Goal: Task Accomplishment & Management: Use online tool/utility

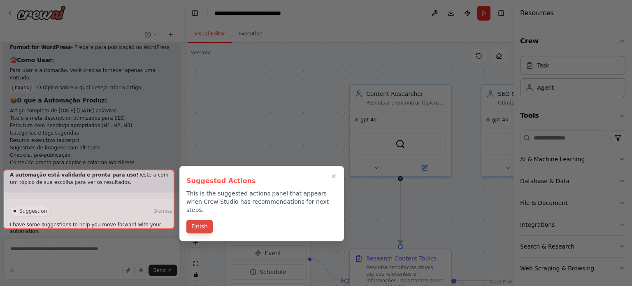
click at [199, 224] on button "Finish" at bounding box center [199, 227] width 26 height 14
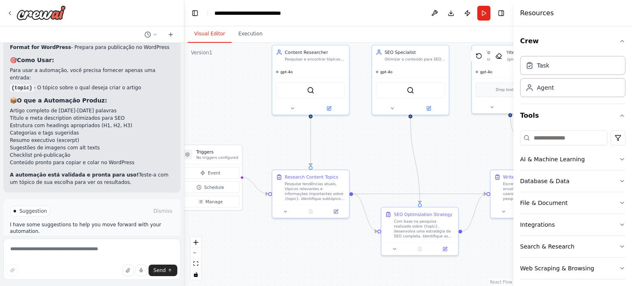
drag, startPoint x: 299, startPoint y: 148, endPoint x: 236, endPoint y: 116, distance: 71.0
click at [236, 116] on div ".deletable-edge-delete-btn { width: 20px; height: 20px; border: 0px solid #ffff…" at bounding box center [348, 164] width 329 height 243
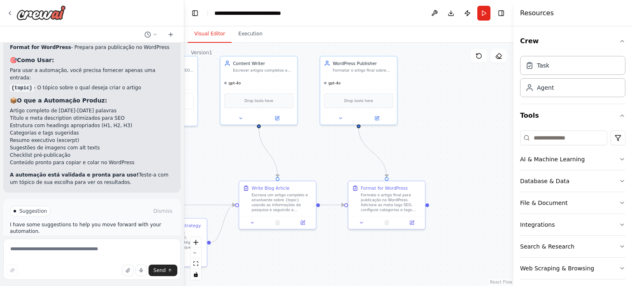
drag, startPoint x: 459, startPoint y: 155, endPoint x: 204, endPoint y: 167, distance: 254.8
click at [206, 167] on div ".deletable-edge-delete-btn { width: 20px; height: 20px; border: 0px solid #ffff…" at bounding box center [348, 164] width 329 height 243
click at [68, 243] on icon at bounding box center [70, 245] width 5 height 5
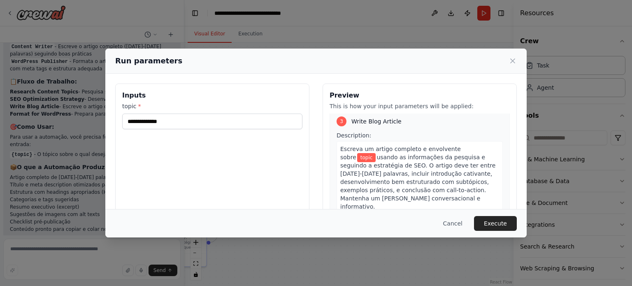
scroll to position [297, 0]
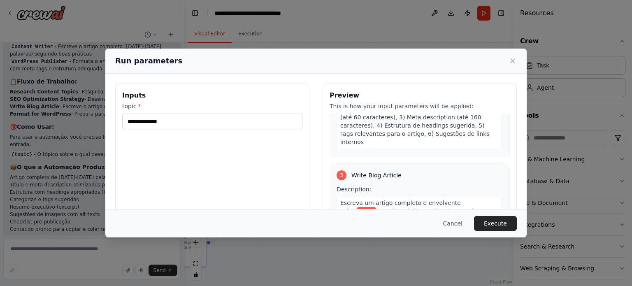
drag, startPoint x: 513, startPoint y: 60, endPoint x: 504, endPoint y: 70, distance: 13.7
click at [513, 60] on icon at bounding box center [512, 61] width 4 height 4
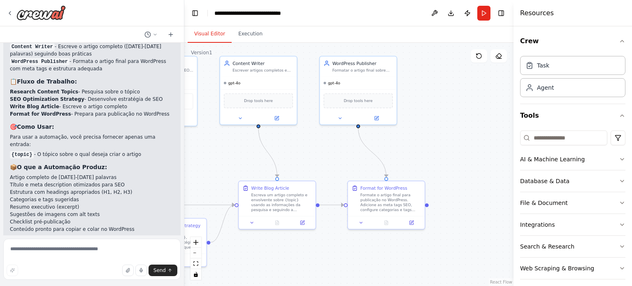
scroll to position [624, 0]
click at [479, 13] on button "Run" at bounding box center [483, 13] width 13 height 15
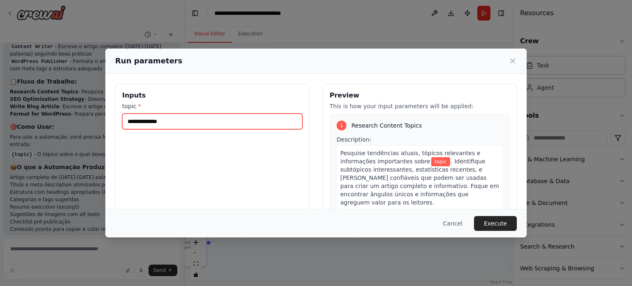
click at [151, 120] on input "topic *" at bounding box center [212, 122] width 180 height 16
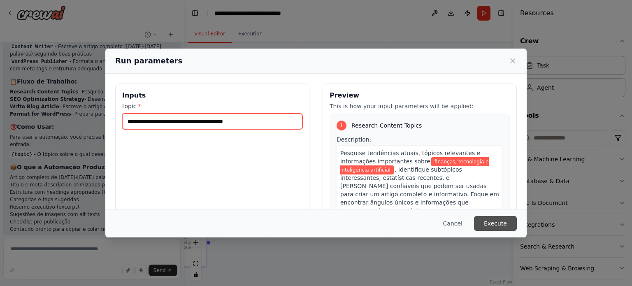
type input "**********"
click at [498, 223] on button "Execute" at bounding box center [495, 223] width 43 height 15
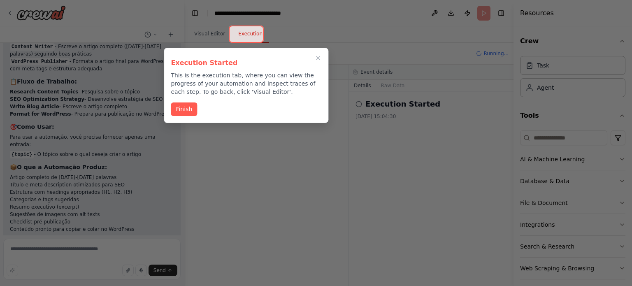
click at [190, 109] on button "Finish" at bounding box center [184, 109] width 26 height 14
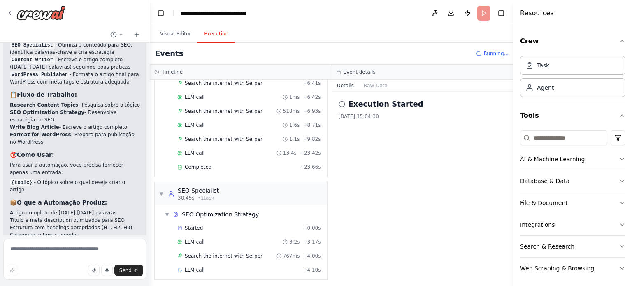
scroll to position [681, 0]
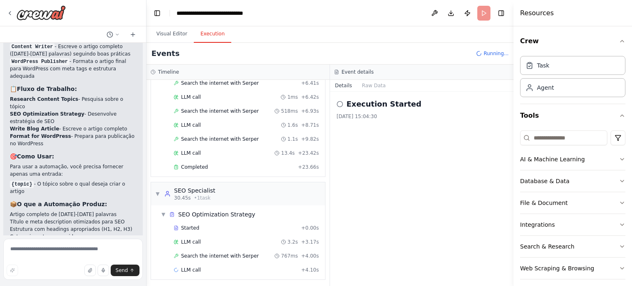
drag, startPoint x: 183, startPoint y: 142, endPoint x: 146, endPoint y: 143, distance: 36.2
click at [146, 143] on div "automatizar a criação de artigos para um blog wordpress ▶ Thought process Vou t…" at bounding box center [316, 143] width 632 height 286
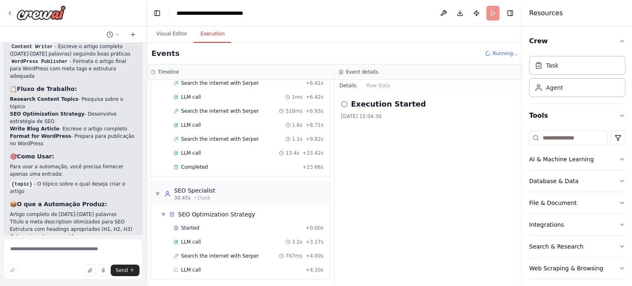
drag, startPoint x: 515, startPoint y: 158, endPoint x: 505, endPoint y: 164, distance: 11.9
click at [522, 155] on div "Resources Crew Task Agent Tools AI & Machine Learning Database & Data File & Do…" at bounding box center [576, 143] width 109 height 286
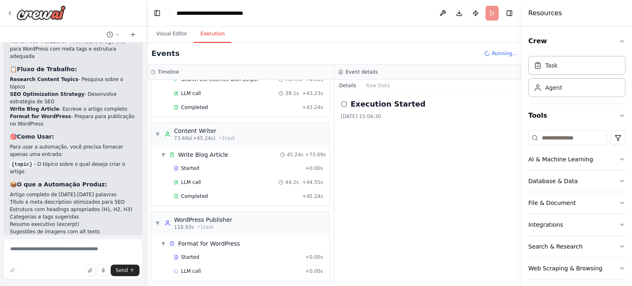
scroll to position [711, 0]
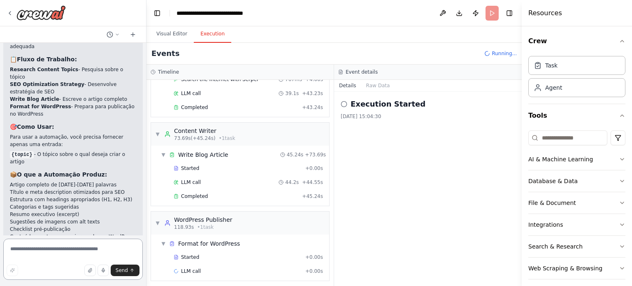
click at [30, 253] on textarea at bounding box center [72, 259] width 139 height 41
type textarea "**********"
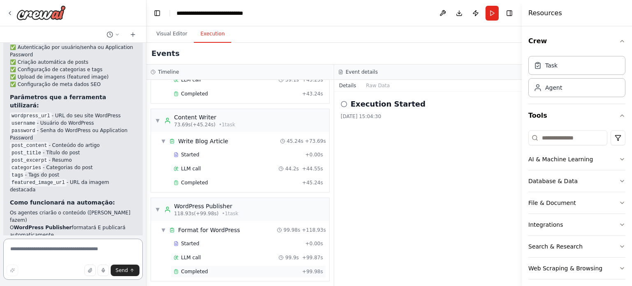
scroll to position [1287, 0]
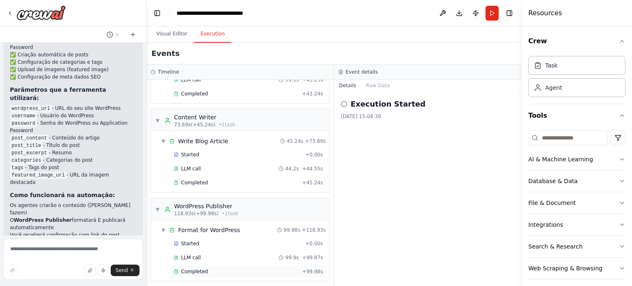
click at [183, 269] on span "Completed" at bounding box center [194, 271] width 27 height 7
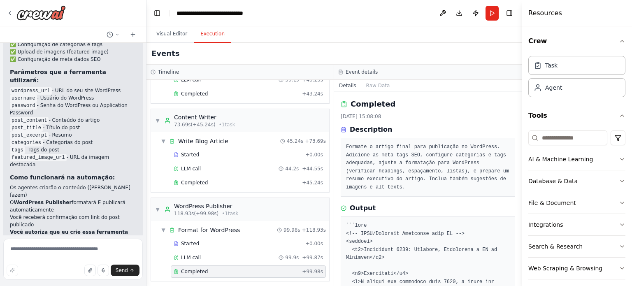
scroll to position [1319, 0]
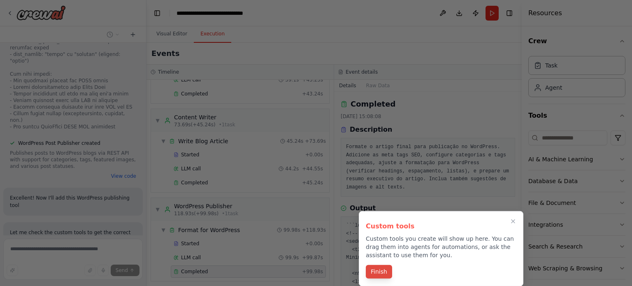
scroll to position [1777, 0]
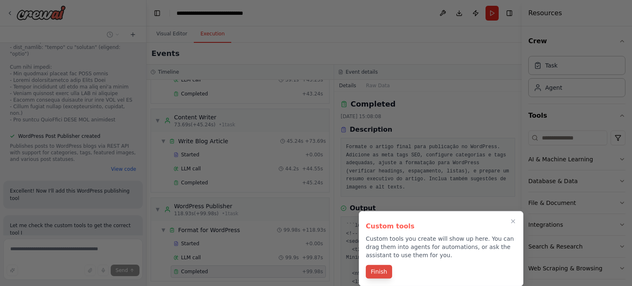
click at [383, 270] on button "Finish" at bounding box center [379, 272] width 26 height 14
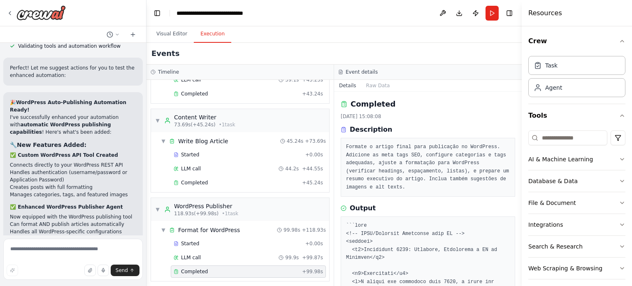
scroll to position [2269, 0]
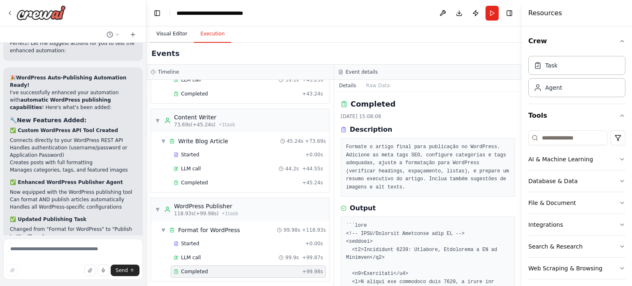
click at [176, 35] on button "Visual Editor" at bounding box center [172, 34] width 44 height 17
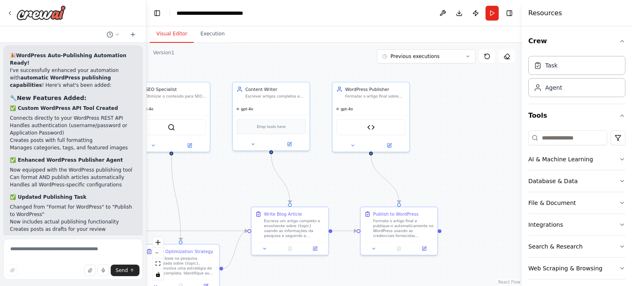
scroll to position [2323, 0]
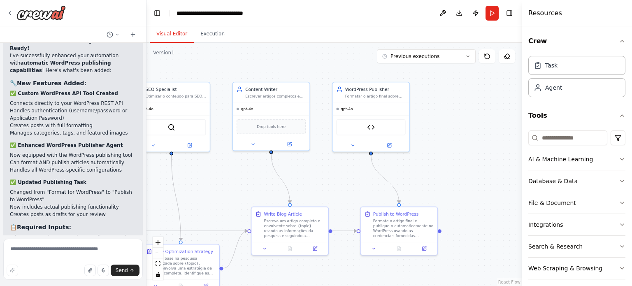
drag, startPoint x: 299, startPoint y: 158, endPoint x: 347, endPoint y: 183, distance: 54.3
click at [347, 183] on div ".deletable-edge-delete-btn { width: 20px; height: 20px; border: 0px solid #ffff…" at bounding box center [333, 164] width 375 height 243
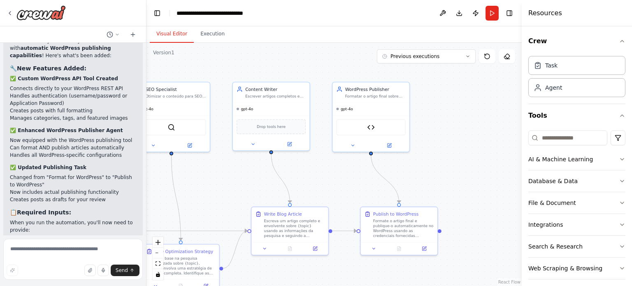
scroll to position [2345, 0]
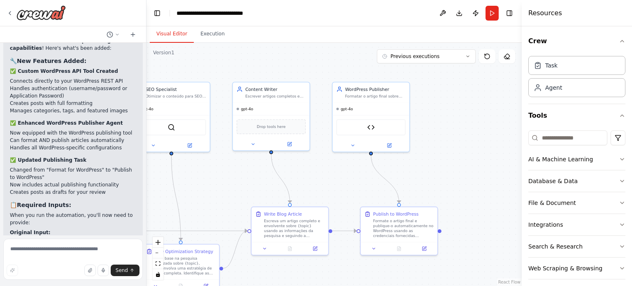
click at [339, 189] on div ".deletable-edge-delete-btn { width: 20px; height: 20px; border: 0px solid #ffff…" at bounding box center [333, 164] width 375 height 243
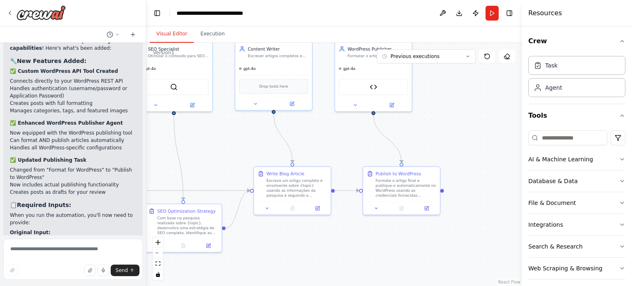
drag, startPoint x: 339, startPoint y: 188, endPoint x: 342, endPoint y: 176, distance: 13.3
click at [340, 149] on div ".deletable-edge-delete-btn { width: 20px; height: 20px; border: 0px solid #ffff…" at bounding box center [333, 164] width 375 height 243
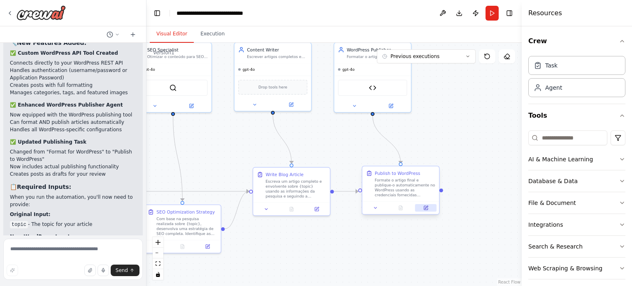
click at [426, 208] on icon at bounding box center [426, 208] width 4 height 4
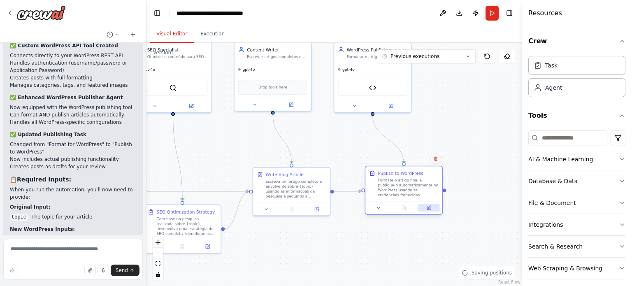
click at [430, 206] on icon at bounding box center [429, 207] width 3 height 3
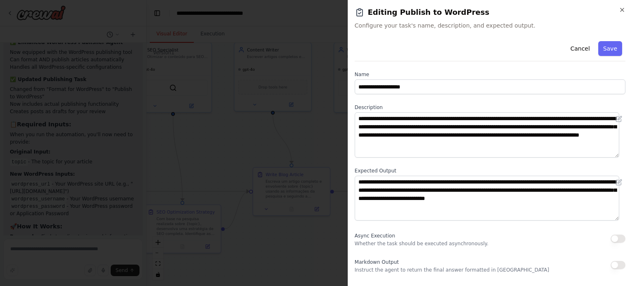
scroll to position [2436, 0]
click at [573, 51] on button "Cancel" at bounding box center [579, 48] width 29 height 15
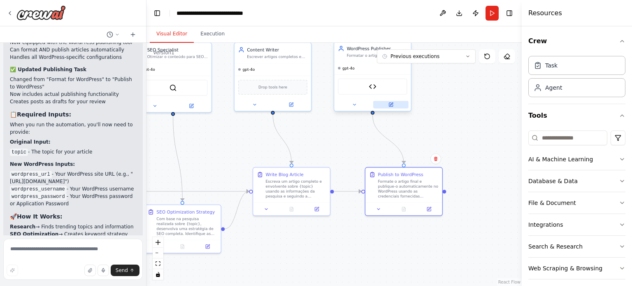
scroll to position [2443, 0]
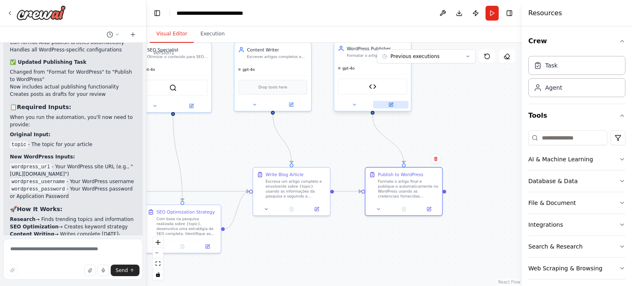
click at [392, 102] on icon at bounding box center [391, 103] width 3 height 3
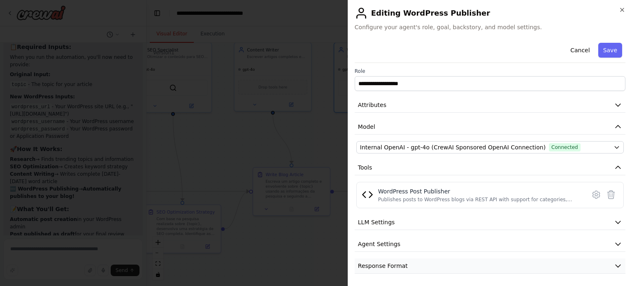
scroll to position [2511, 0]
click at [570, 51] on button "Cancel" at bounding box center [579, 50] width 29 height 15
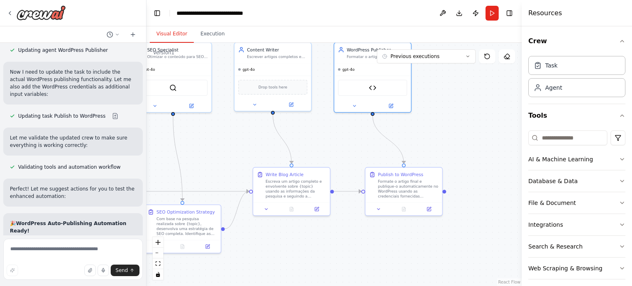
scroll to position [2155, 0]
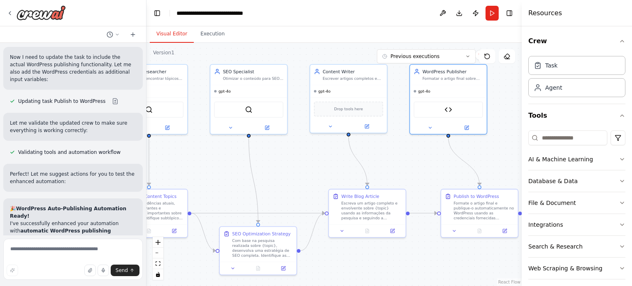
drag, startPoint x: 338, startPoint y: 141, endPoint x: 401, endPoint y: 161, distance: 66.9
click at [408, 161] on div ".deletable-edge-delete-btn { width: 20px; height: 20px; border: 0px solid #ffff…" at bounding box center [333, 164] width 375 height 243
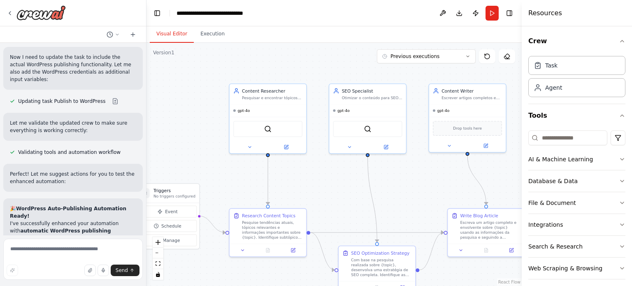
drag, startPoint x: 298, startPoint y: 169, endPoint x: 420, endPoint y: 187, distance: 123.1
click at [420, 187] on div ".deletable-edge-delete-btn { width: 20px; height: 20px; border: 0px solid #ffff…" at bounding box center [333, 164] width 375 height 243
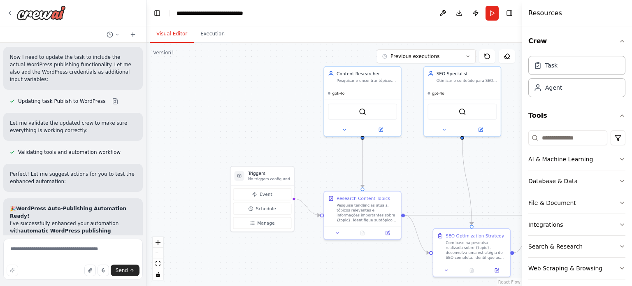
drag, startPoint x: 321, startPoint y: 176, endPoint x: 416, endPoint y: 159, distance: 96.2
click at [416, 159] on div ".deletable-edge-delete-btn { width: 20px; height: 20px; border: 0px solid #ffff…" at bounding box center [333, 164] width 375 height 243
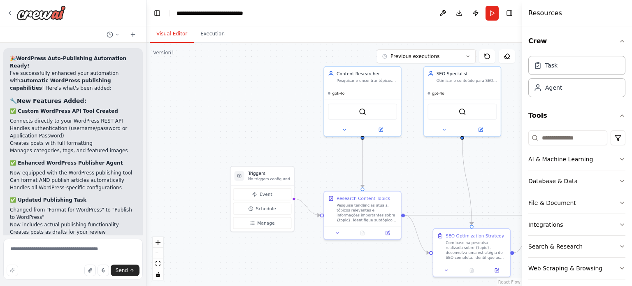
scroll to position [2320, 0]
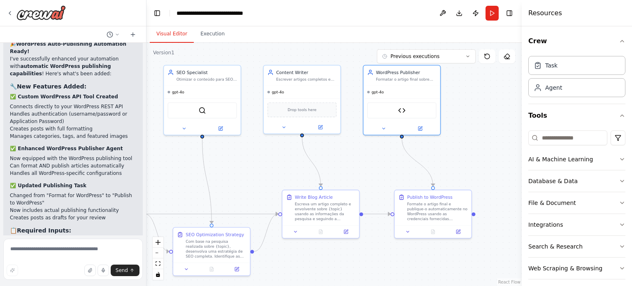
drag, startPoint x: 434, startPoint y: 167, endPoint x: 174, endPoint y: 166, distance: 259.9
click at [174, 166] on div ".deletable-edge-delete-btn { width: 20px; height: 20px; border: 0px solid #ffff…" at bounding box center [333, 164] width 375 height 243
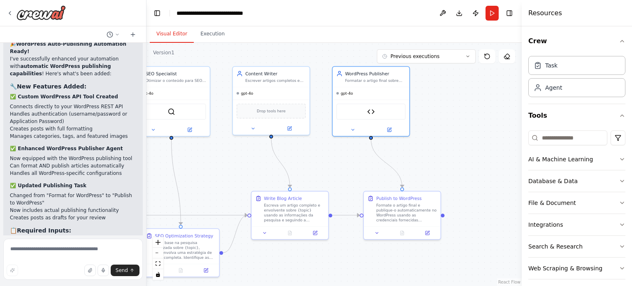
drag, startPoint x: 373, startPoint y: 165, endPoint x: 343, endPoint y: 166, distance: 30.9
click at [343, 166] on div ".deletable-edge-delete-btn { width: 20px; height: 20px; border: 0px solid #ffff…" at bounding box center [333, 164] width 375 height 243
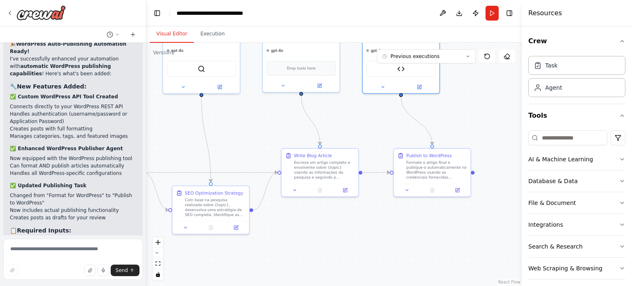
drag, startPoint x: 344, startPoint y: 167, endPoint x: 372, endPoint y: 124, distance: 51.3
click at [372, 124] on div ".deletable-edge-delete-btn { width: 20px; height: 20px; border: 0px solid #ffff…" at bounding box center [333, 164] width 375 height 243
click at [457, 187] on icon at bounding box center [458, 189] width 4 height 4
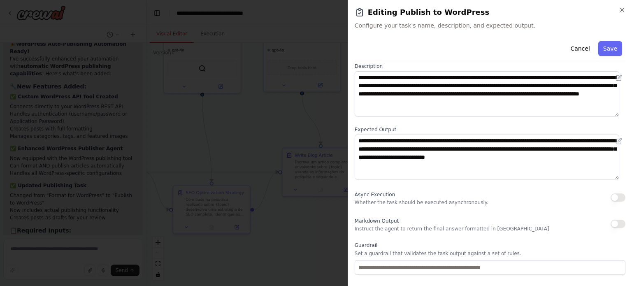
scroll to position [0, 0]
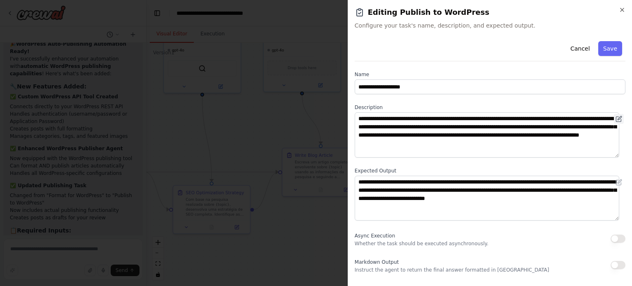
click at [617, 118] on icon at bounding box center [619, 118] width 4 height 4
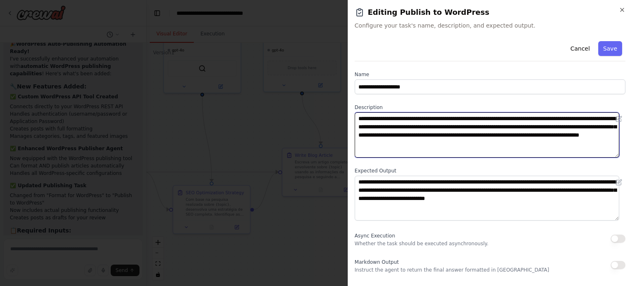
click at [361, 126] on textarea "**********" at bounding box center [487, 134] width 264 height 45
paste textarea "**********"
paste textarea
paste textarea "**********"
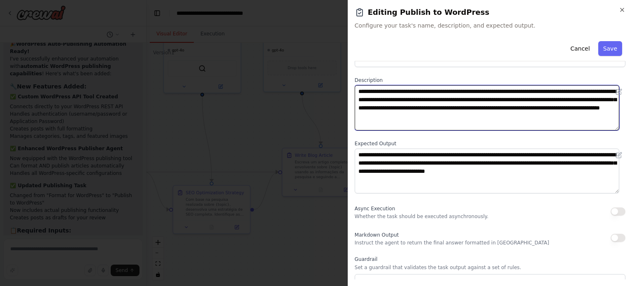
scroll to position [41, 0]
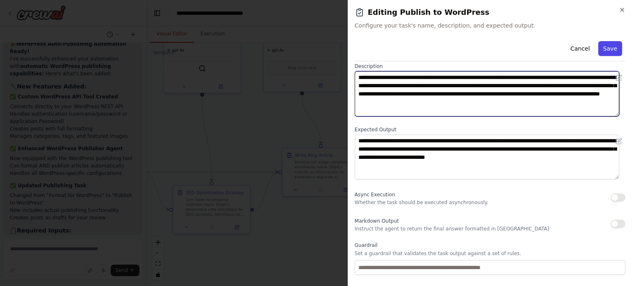
type textarea "**********"
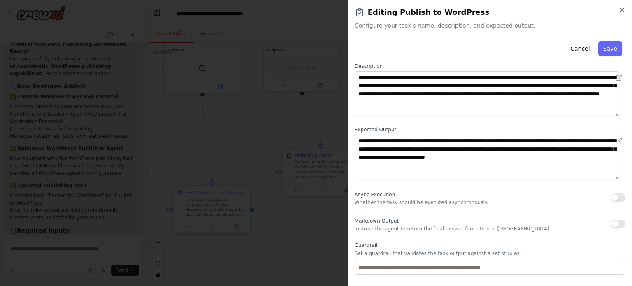
drag, startPoint x: 605, startPoint y: 50, endPoint x: 589, endPoint y: 63, distance: 20.9
click at [605, 50] on button "Save" at bounding box center [610, 48] width 24 height 15
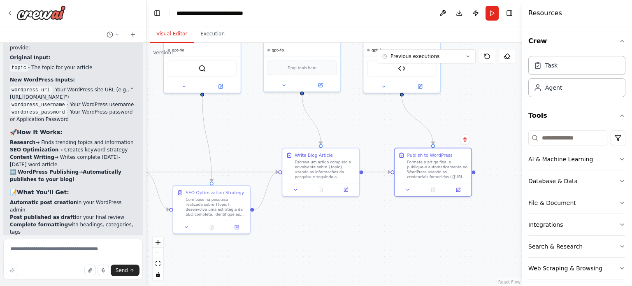
scroll to position [2557, 0]
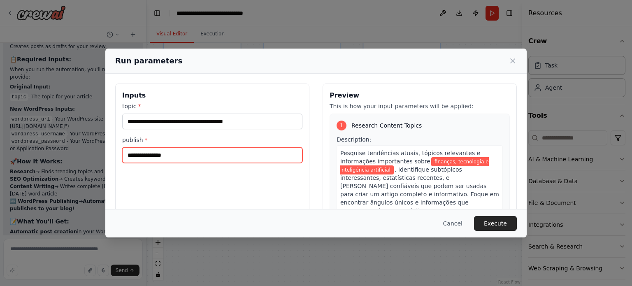
click at [171, 155] on input "publish *" at bounding box center [212, 155] width 180 height 16
paste input "**********"
type input "**********"
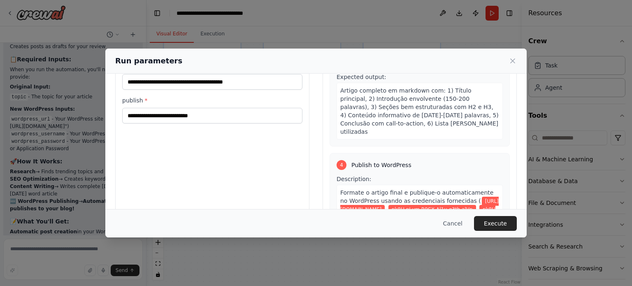
scroll to position [494, 0]
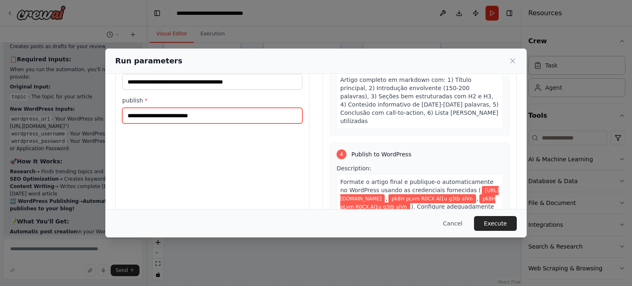
drag, startPoint x: 229, startPoint y: 116, endPoint x: 60, endPoint y: 101, distance: 169.3
click at [63, 101] on div "**********" at bounding box center [316, 143] width 632 height 286
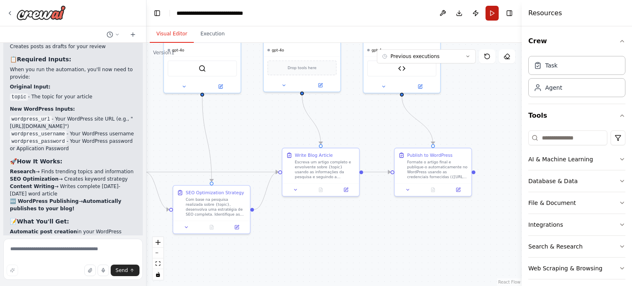
click at [485, 14] on header "**********" at bounding box center [333, 13] width 375 height 26
click at [489, 14] on button "Run" at bounding box center [491, 13] width 13 height 15
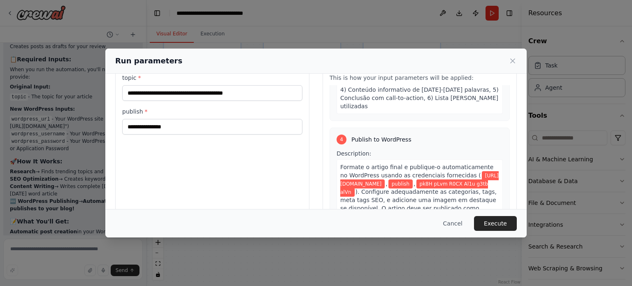
scroll to position [0, 0]
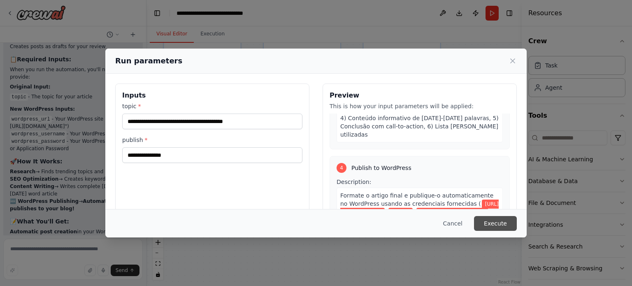
click at [488, 227] on button "Execute" at bounding box center [495, 223] width 43 height 15
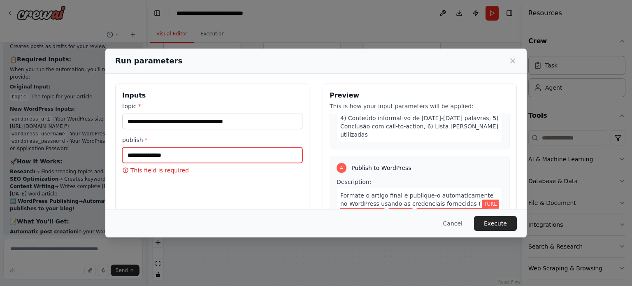
click at [163, 155] on input "publish *" at bounding box center [212, 155] width 180 height 16
type input "*******"
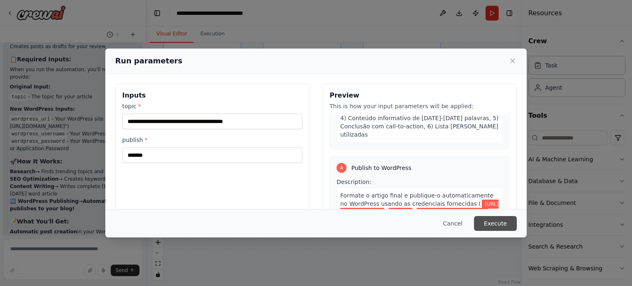
click at [499, 225] on button "Execute" at bounding box center [495, 223] width 43 height 15
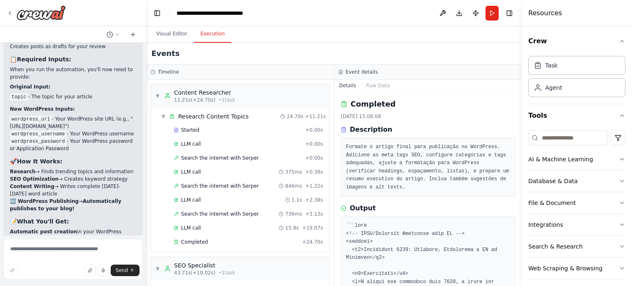
scroll to position [2557, 0]
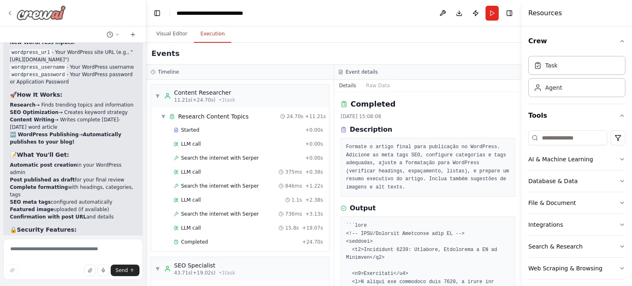
click at [51, 17] on img at bounding box center [40, 12] width 49 height 15
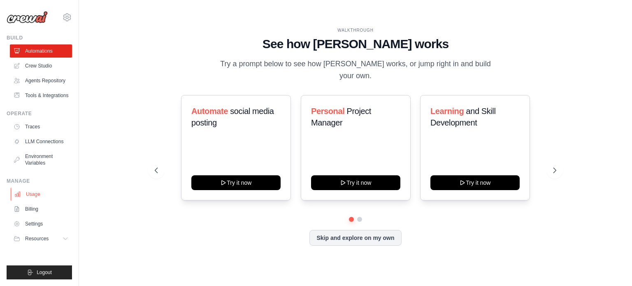
click at [32, 197] on link "Usage" at bounding box center [42, 194] width 62 height 13
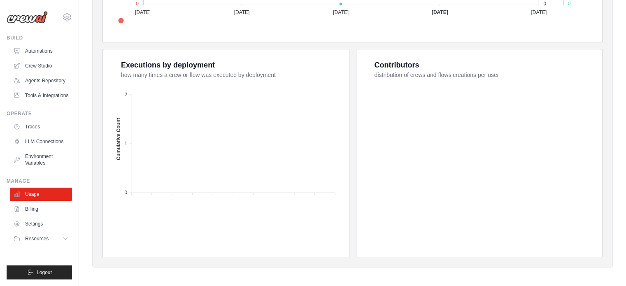
scroll to position [309, 0]
click at [29, 210] on link "Billing" at bounding box center [42, 208] width 62 height 13
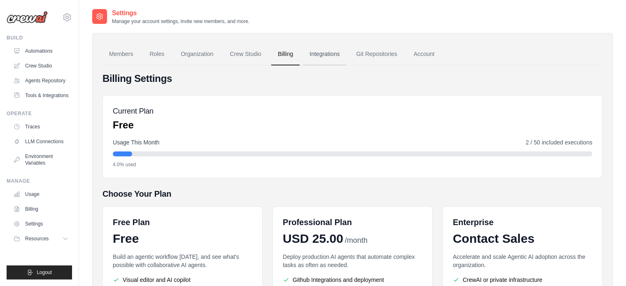
click at [327, 54] on link "Integrations" at bounding box center [324, 54] width 43 height 22
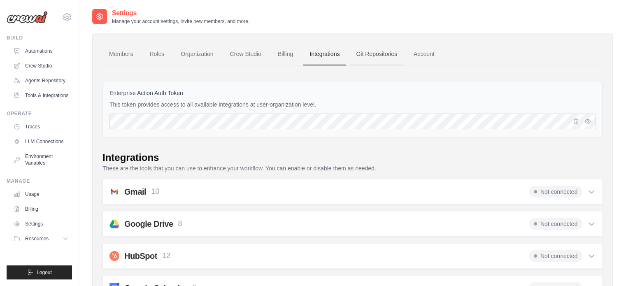
click at [380, 53] on link "Git Repositories" at bounding box center [376, 54] width 54 height 22
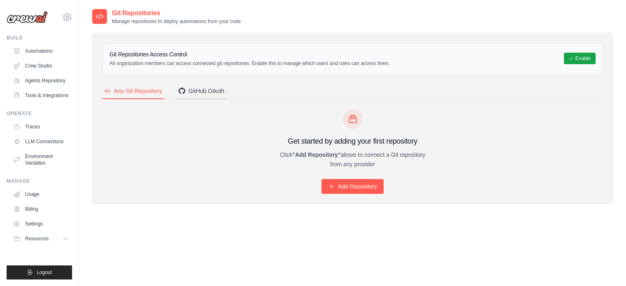
click at [199, 91] on div "GitHub OAuth" at bounding box center [202, 91] width 46 height 8
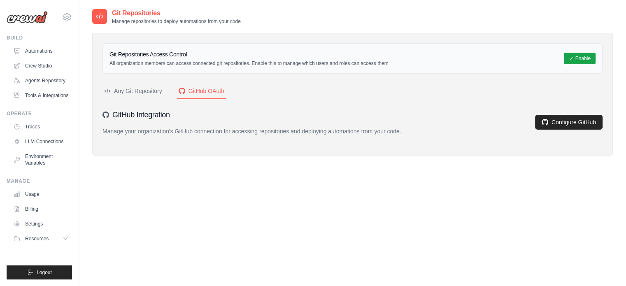
click at [141, 95] on button "Any Git Repository" at bounding box center [132, 91] width 61 height 16
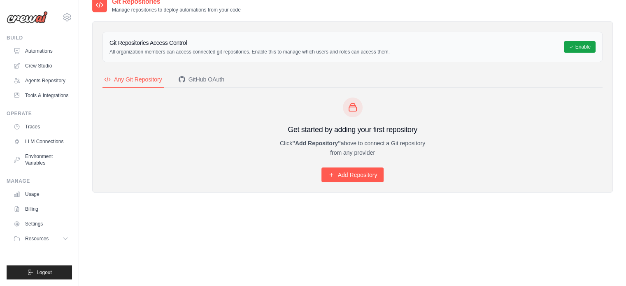
scroll to position [16, 0]
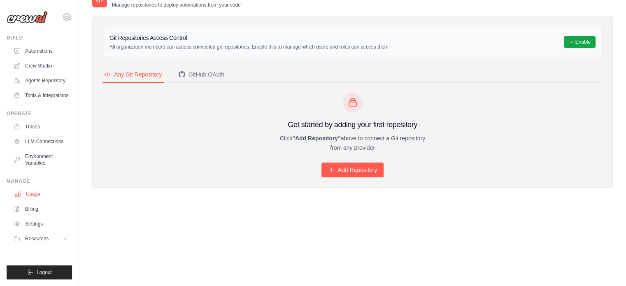
click at [26, 190] on link "Usage" at bounding box center [42, 194] width 62 height 13
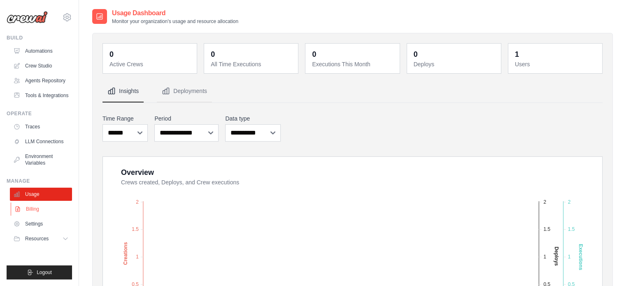
click at [30, 210] on link "Billing" at bounding box center [42, 208] width 62 height 13
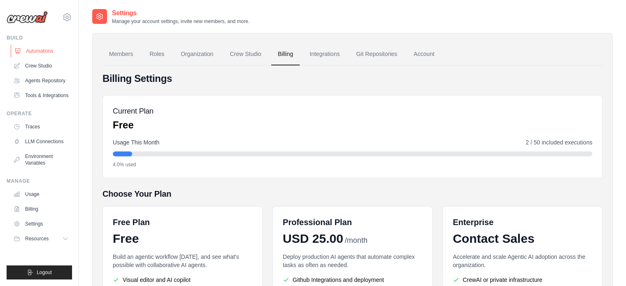
click at [46, 48] on link "Automations" at bounding box center [42, 50] width 62 height 13
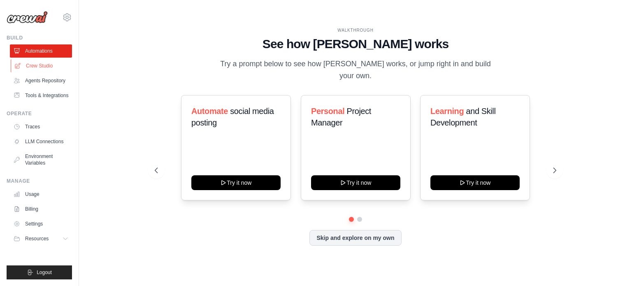
click at [54, 62] on link "Crew Studio" at bounding box center [42, 65] width 62 height 13
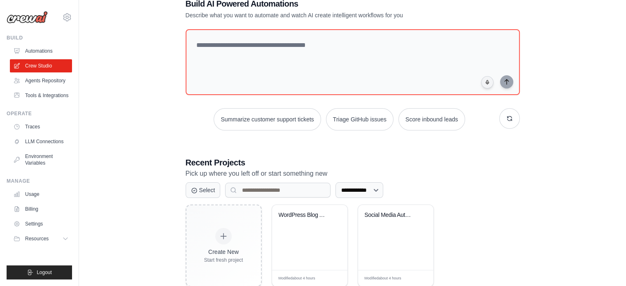
scroll to position [45, 0]
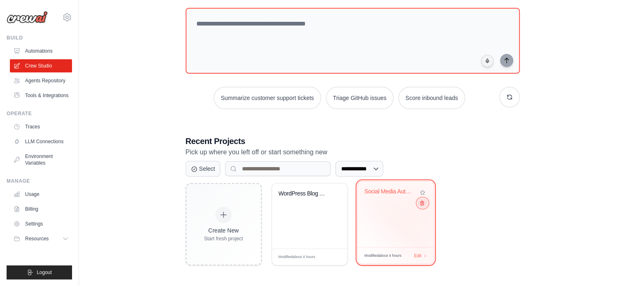
click at [422, 205] on icon at bounding box center [421, 202] width 5 height 5
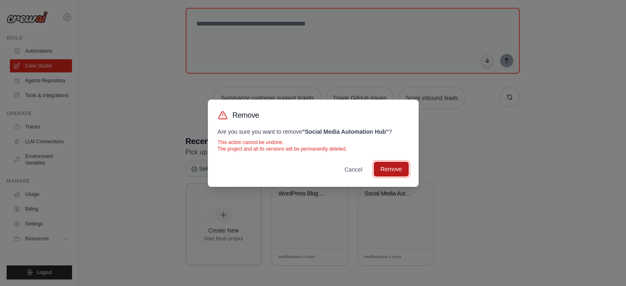
click at [390, 171] on button "Remove" at bounding box center [390, 169] width 35 height 15
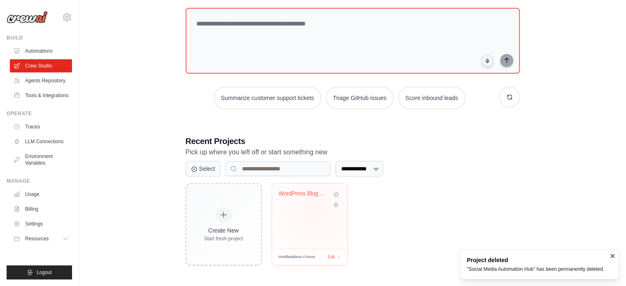
click at [307, 212] on div "WordPress Blog Article Generator" at bounding box center [309, 215] width 75 height 65
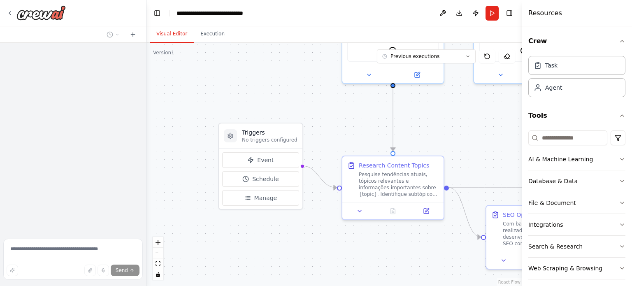
drag, startPoint x: 218, startPoint y: 154, endPoint x: 237, endPoint y: 77, distance: 79.6
click at [237, 77] on div ".deletable-edge-delete-btn { width: 20px; height: 20px; border: 0px solid #ffff…" at bounding box center [333, 164] width 375 height 243
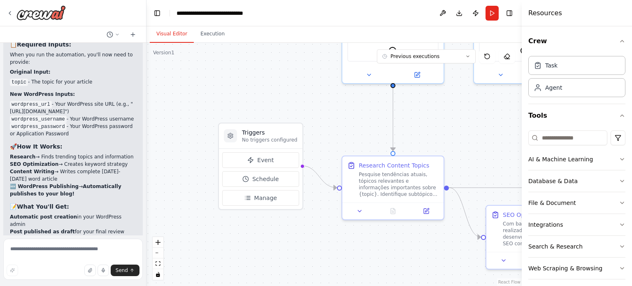
scroll to position [2491, 0]
click at [244, 181] on circle at bounding box center [245, 178] width 5 height 5
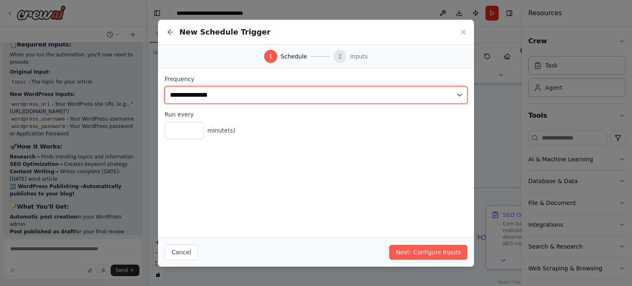
click at [245, 97] on select "**********" at bounding box center [316, 94] width 303 height 17
select select "*****"
click at [165, 86] on select "**********" at bounding box center [316, 94] width 303 height 17
click at [198, 100] on select "**********" at bounding box center [316, 94] width 303 height 17
click at [198, 99] on select "**********" at bounding box center [316, 94] width 303 height 17
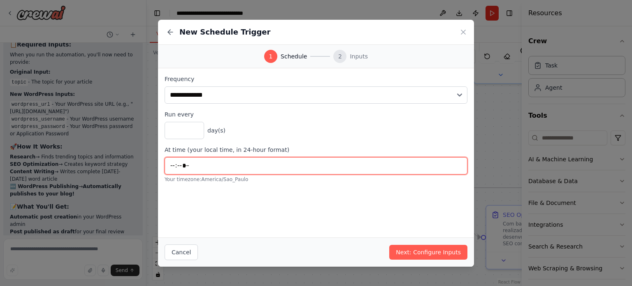
click at [189, 166] on input "*****" at bounding box center [316, 165] width 303 height 17
type input "*****"
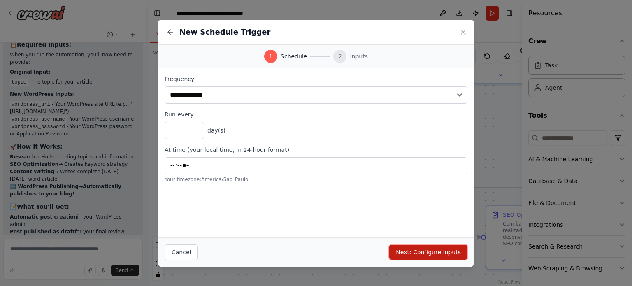
click at [441, 253] on button "Next: Configure Inputs" at bounding box center [428, 252] width 78 height 15
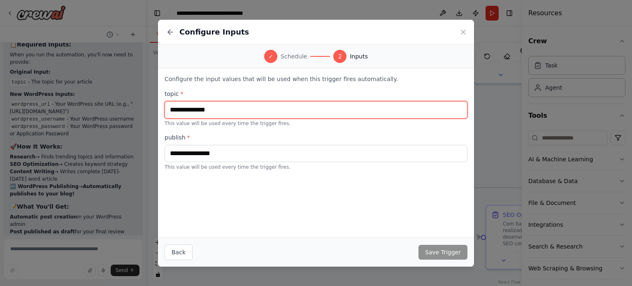
click at [220, 112] on input "text" at bounding box center [316, 109] width 303 height 17
type input "**********"
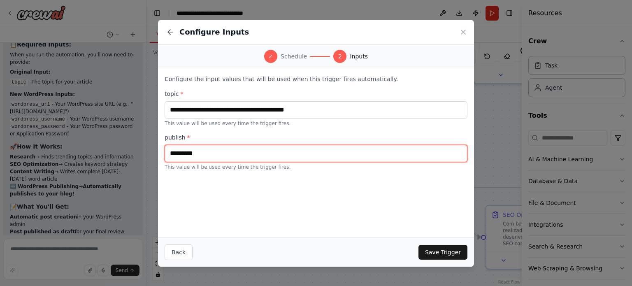
type input "*********"
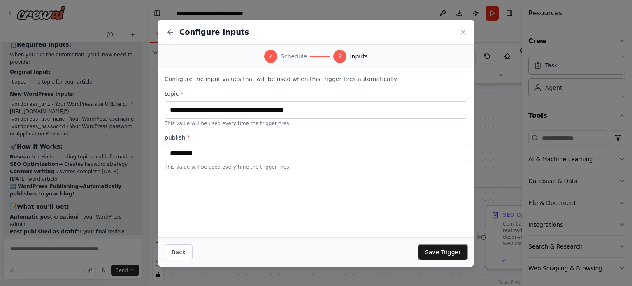
click at [438, 252] on button "Save Trigger" at bounding box center [442, 252] width 49 height 15
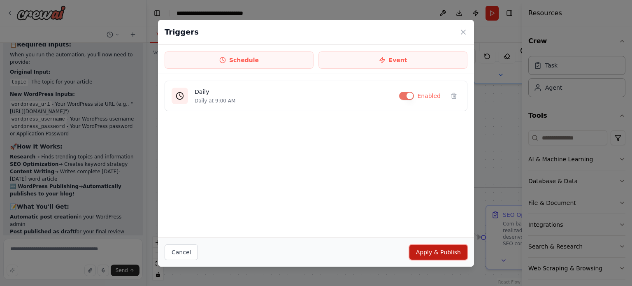
click at [427, 251] on button "Apply & Publish" at bounding box center [438, 252] width 58 height 15
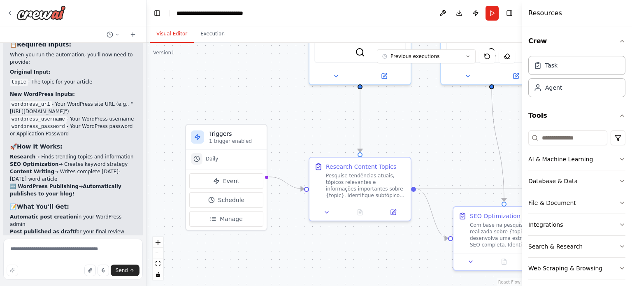
drag, startPoint x: 295, startPoint y: 105, endPoint x: 290, endPoint y: 105, distance: 5.0
click at [289, 105] on div ".deletable-edge-delete-btn { width: 20px; height: 20px; border: 0px solid #ffff…" at bounding box center [333, 164] width 375 height 243
